Goal: Find contact information: Find contact information

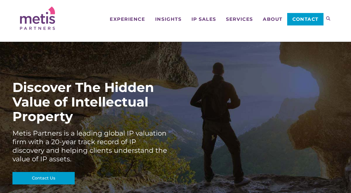
click at [302, 21] on span "Contact" at bounding box center [306, 19] width 26 height 5
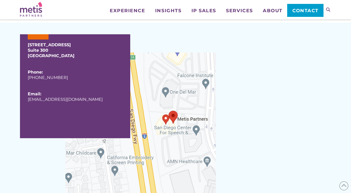
scroll to position [380, 0]
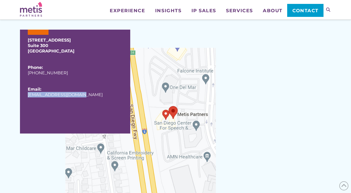
drag, startPoint x: 81, startPoint y: 95, endPoint x: 27, endPoint y: 95, distance: 54.3
click at [27, 95] on div "[STREET_ADDRESS] Phone: [PHONE_NUMBER] Email: [EMAIL_ADDRESS][DOMAIN_NAME]" at bounding box center [75, 82] width 110 height 104
copy link "[EMAIL_ADDRESS][DOMAIN_NAME]"
